Goal: Task Accomplishment & Management: Manage account settings

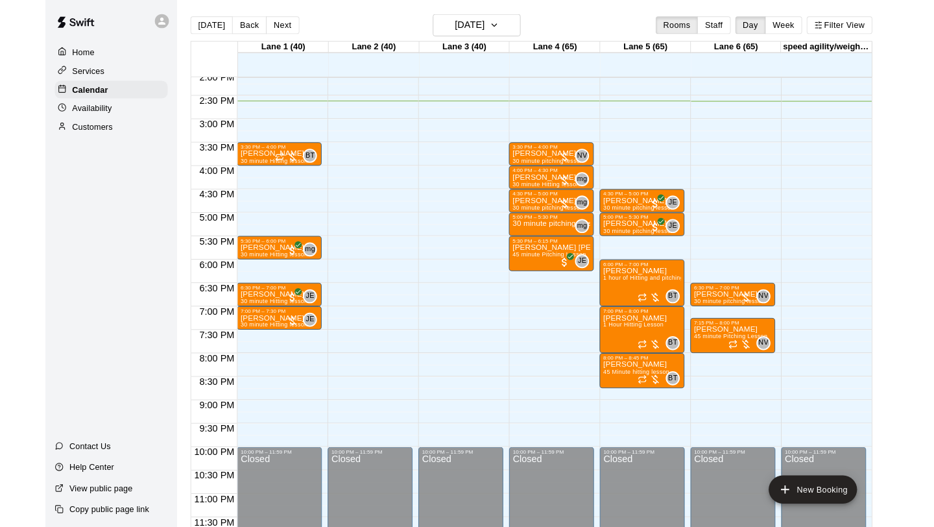
scroll to position [759, 0]
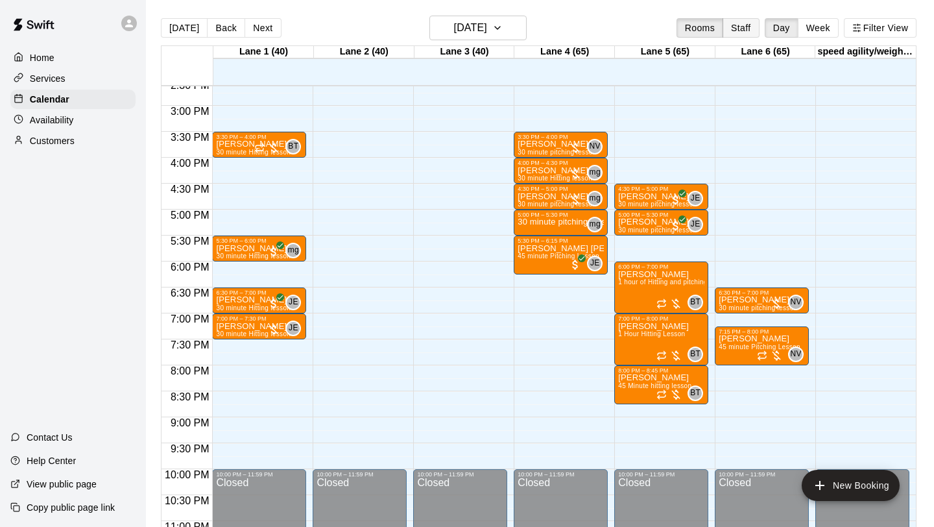
click at [700, 30] on button "Staff" at bounding box center [740, 27] width 37 height 19
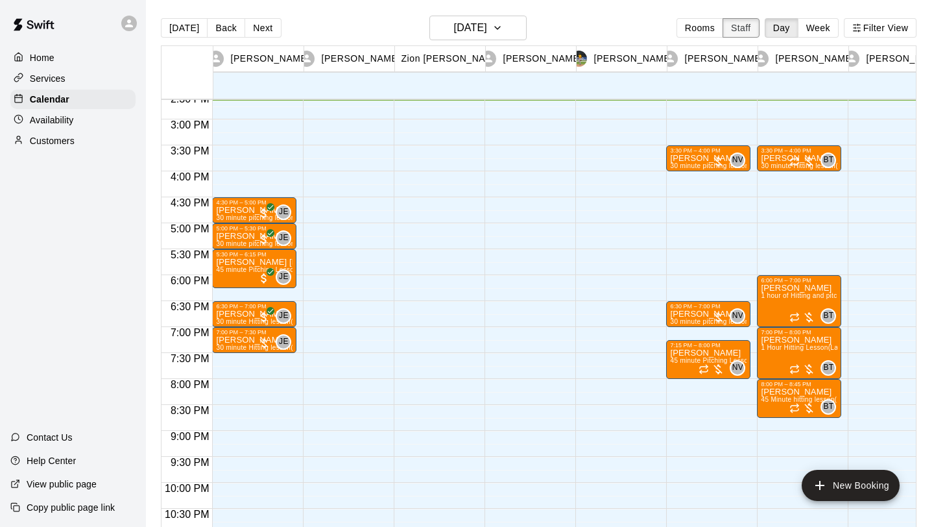
click at [700, 29] on button "Week" at bounding box center [818, 27] width 41 height 19
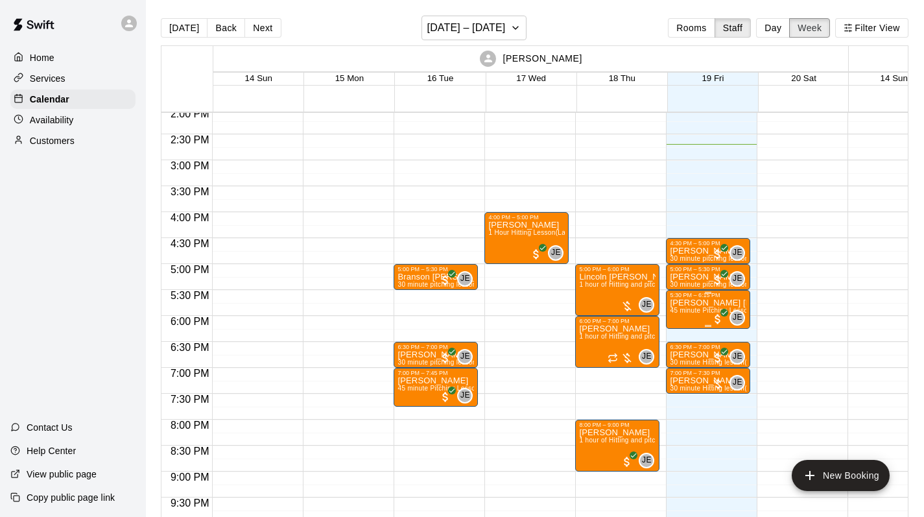
scroll to position [732, 0]
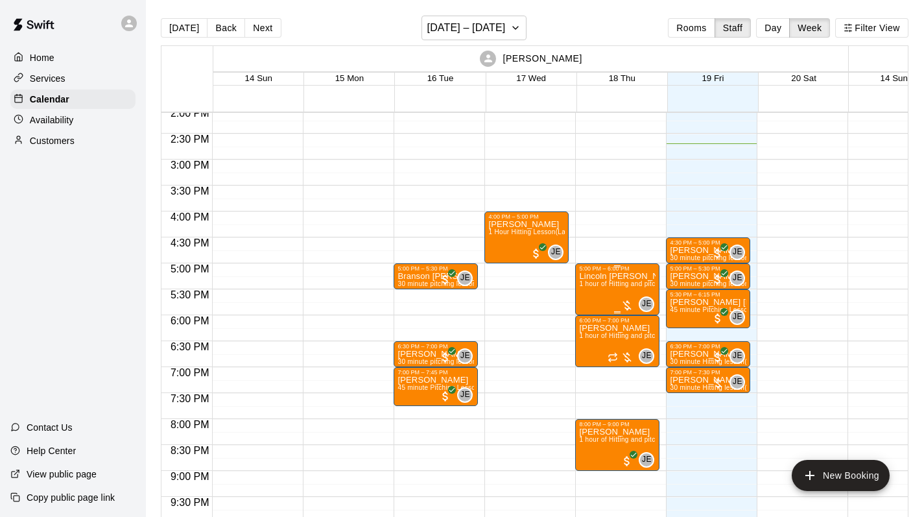
click at [628, 308] on div at bounding box center [627, 305] width 13 height 13
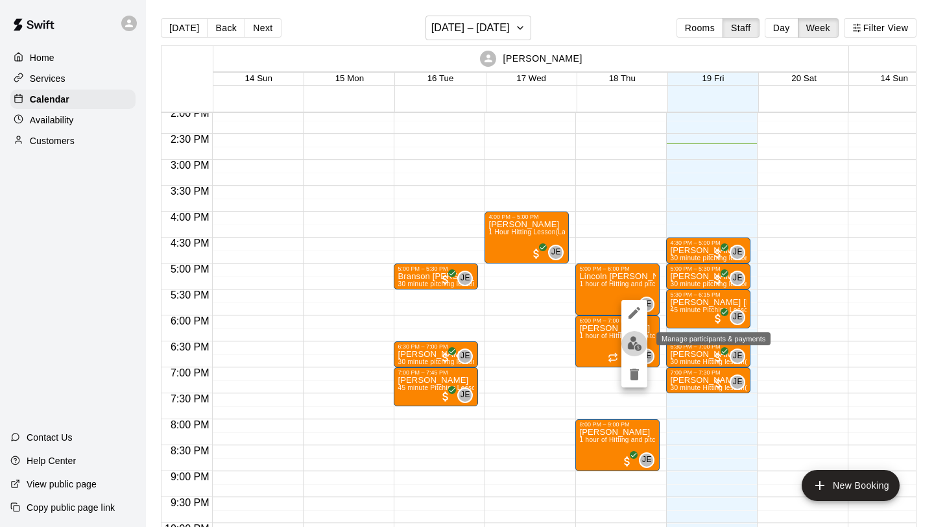
click at [638, 348] on img "edit" at bounding box center [634, 343] width 15 height 15
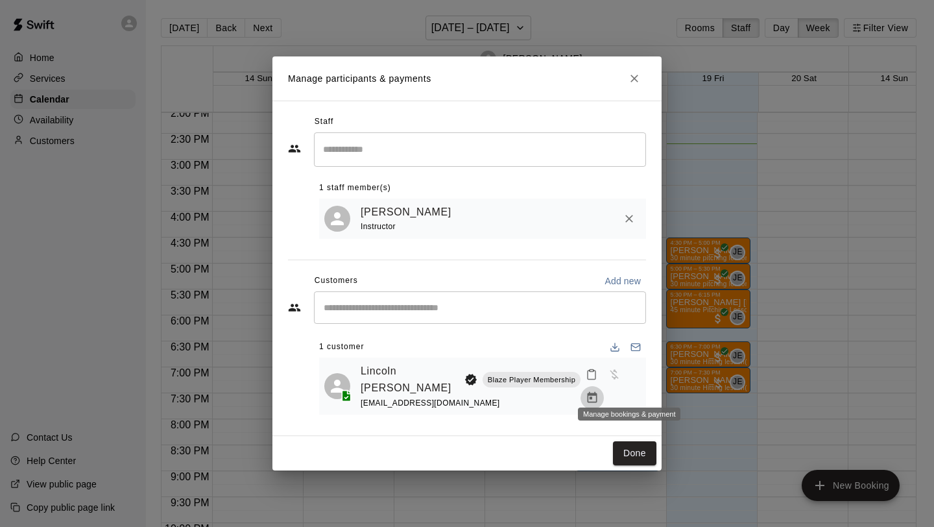
click at [599, 391] on icon "Manage bookings & payment" at bounding box center [592, 397] width 13 height 13
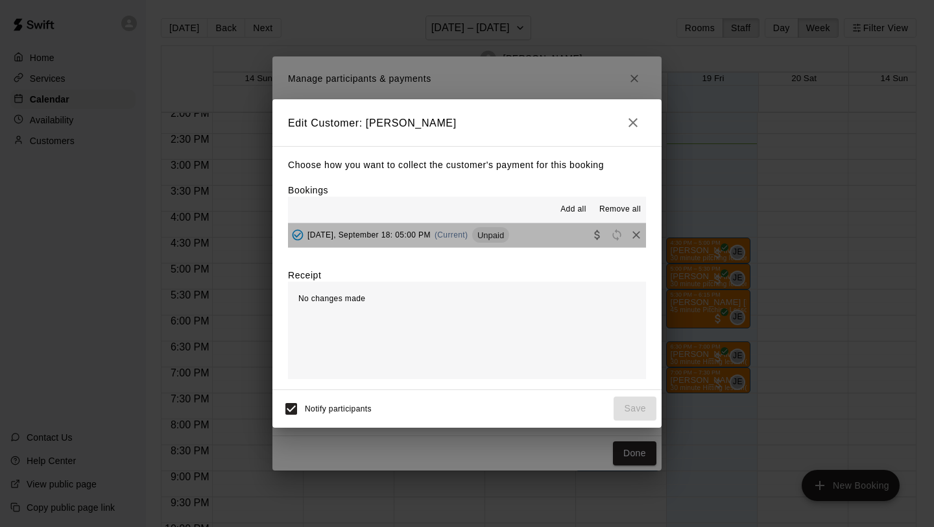
click at [527, 239] on button "[DATE], September 18: 05:00 PM (Current) Unpaid" at bounding box center [467, 235] width 358 height 24
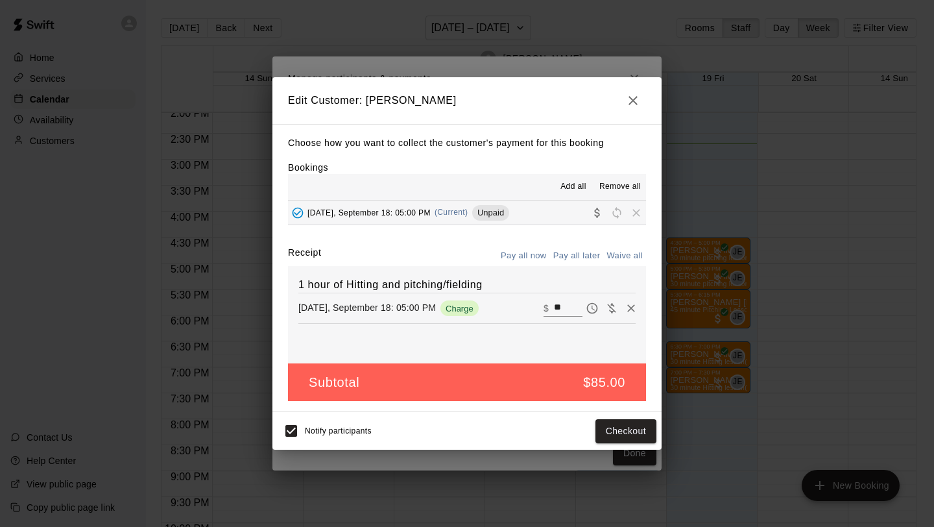
click at [620, 254] on button "Waive all" at bounding box center [624, 256] width 43 height 20
type input "*"
click at [631, 427] on button "Save" at bounding box center [635, 431] width 43 height 24
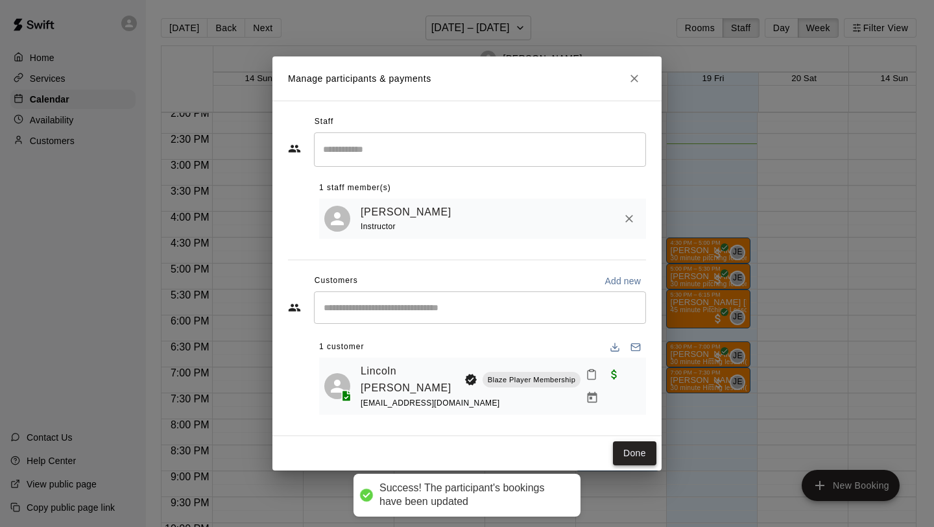
click at [632, 445] on button "Done" at bounding box center [634, 453] width 43 height 24
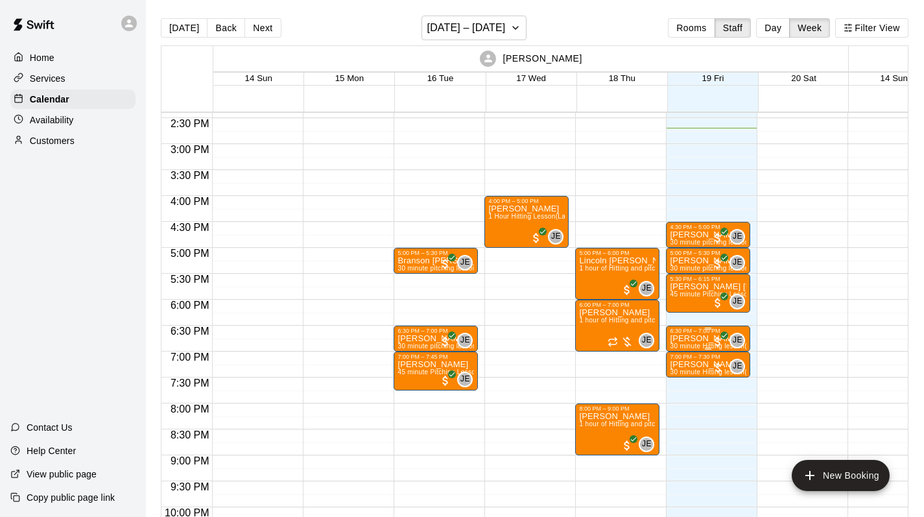
scroll to position [748, 0]
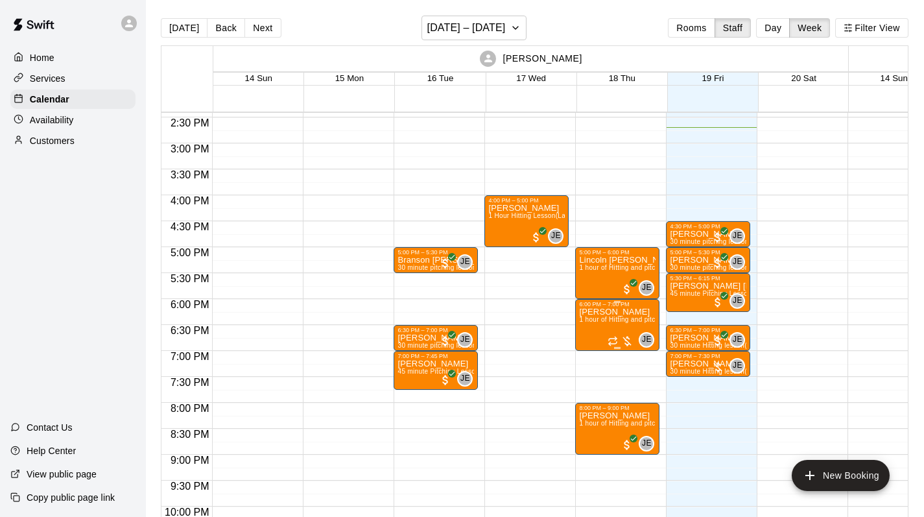
click at [630, 342] on div at bounding box center [621, 341] width 26 height 13
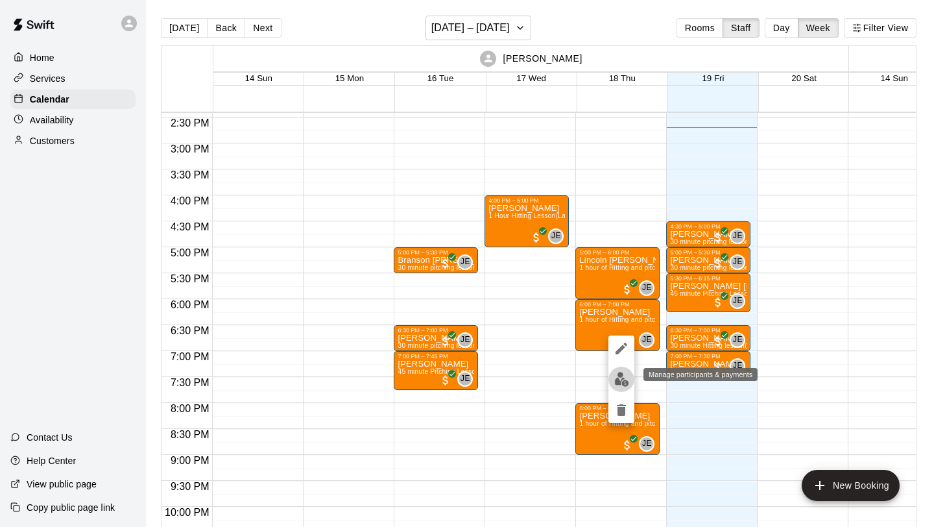
click at [625, 382] on img "edit" at bounding box center [621, 379] width 15 height 15
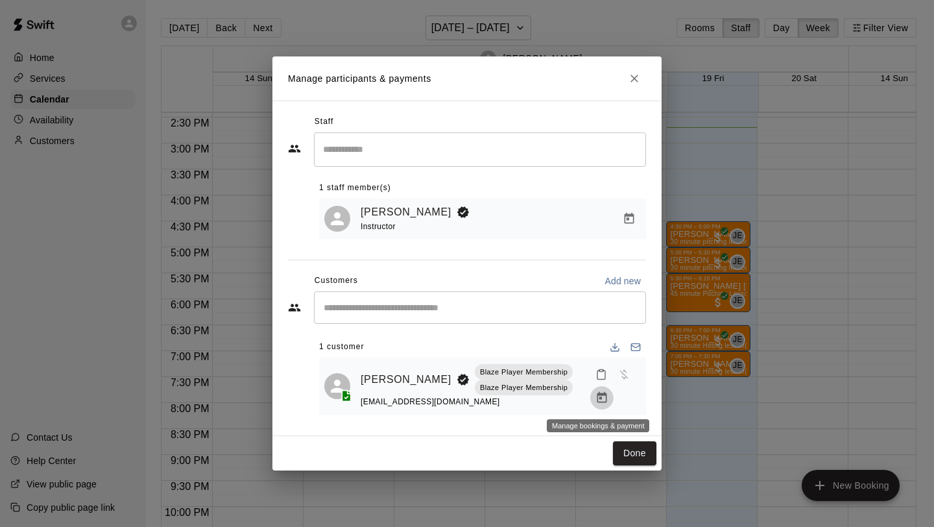
click at [602, 394] on icon "Manage bookings & payment" at bounding box center [602, 397] width 10 height 11
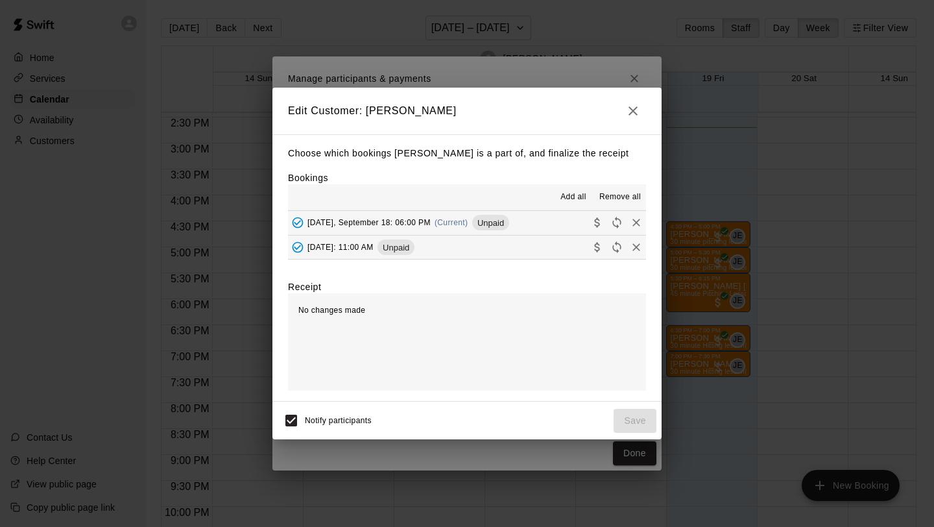
click at [577, 226] on button "[DATE], September 18: 06:00 PM (Current) Unpaid" at bounding box center [467, 223] width 358 height 24
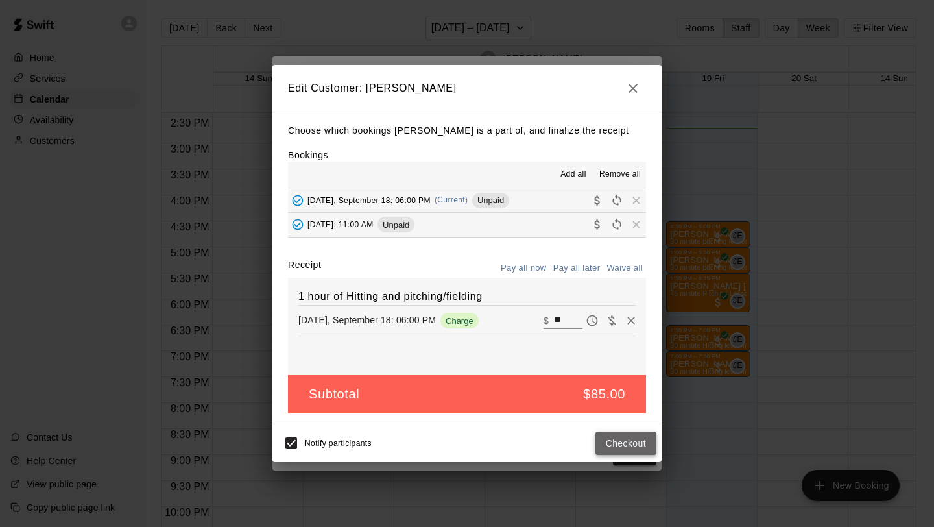
click at [630, 440] on button "Checkout" at bounding box center [625, 443] width 61 height 24
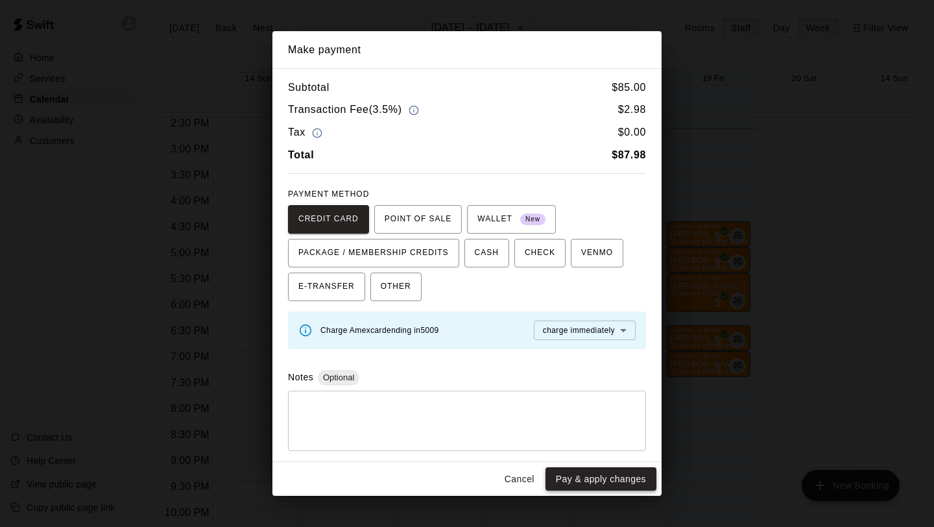
click at [615, 464] on button "Pay & apply changes" at bounding box center [600, 479] width 111 height 24
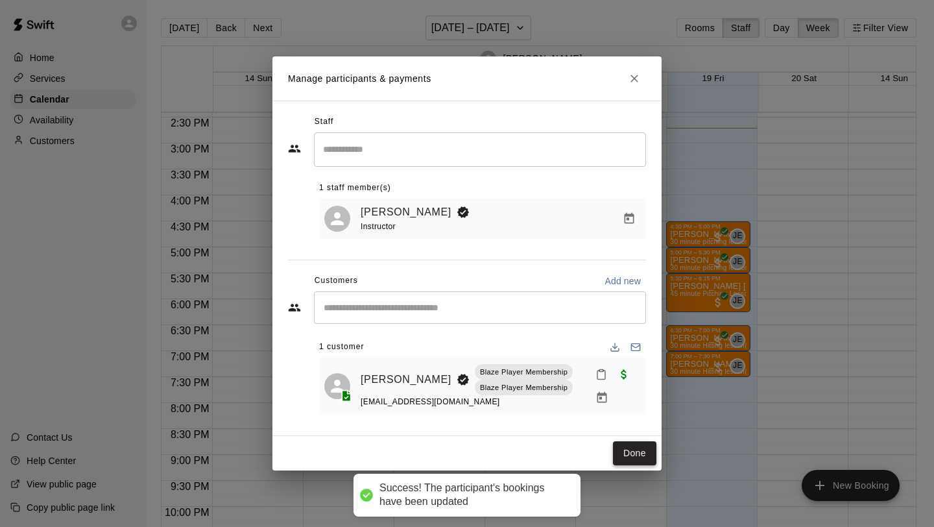
click at [644, 455] on button "Done" at bounding box center [634, 453] width 43 height 24
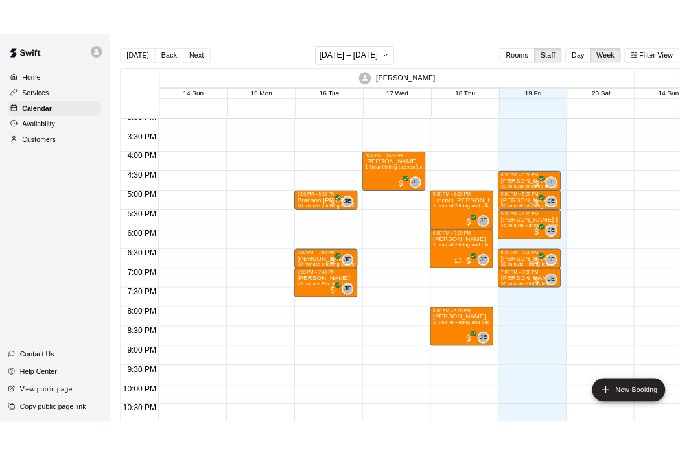
scroll to position [799, 0]
